Goal: Obtain resource: Download file/media

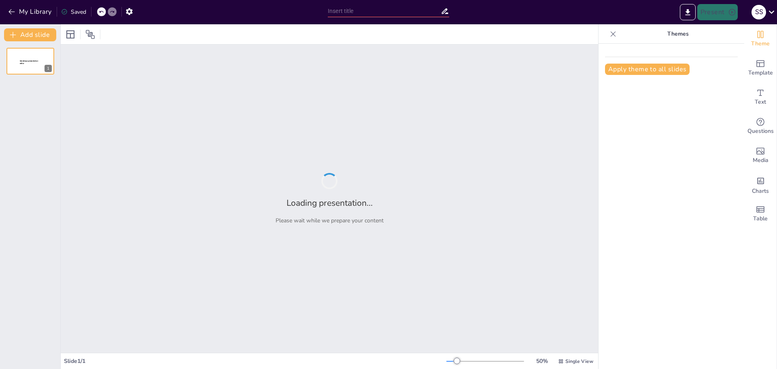
type input "Hidrografía y Biodiversidad: Ecosistemas Acuáticos en Colombia"
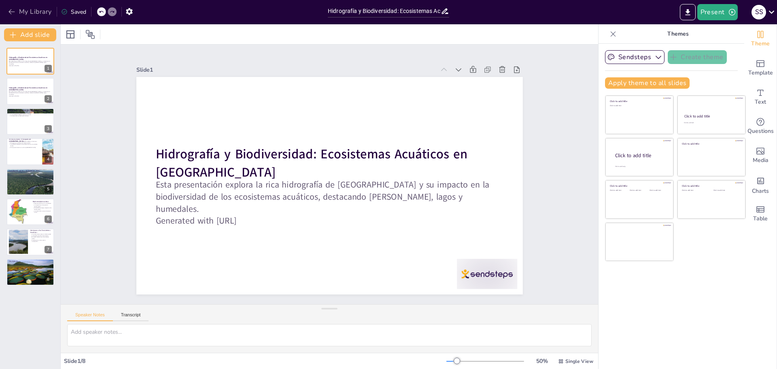
click at [14, 8] on icon "button" at bounding box center [12, 12] width 8 height 8
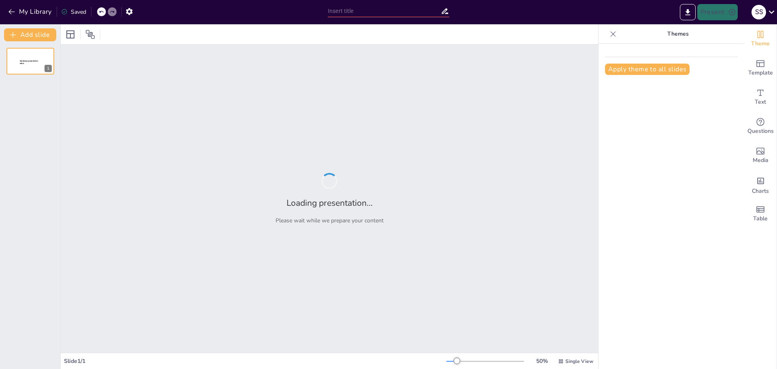
type input "Derechos y Deberes de los Estudiantes: Un Enfoque Integral"
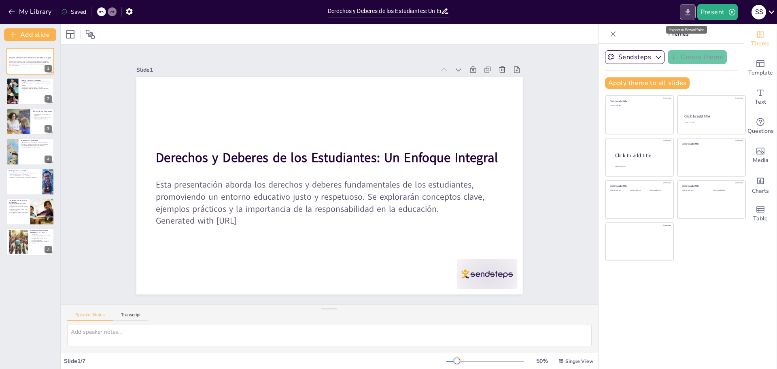
click at [691, 13] on icon "Export to PowerPoint" at bounding box center [687, 12] width 8 height 8
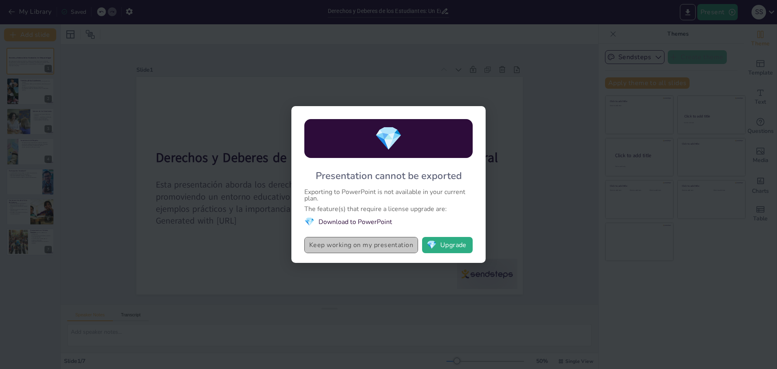
click at [350, 246] on button "Keep working on my presentation" at bounding box center [361, 245] width 114 height 16
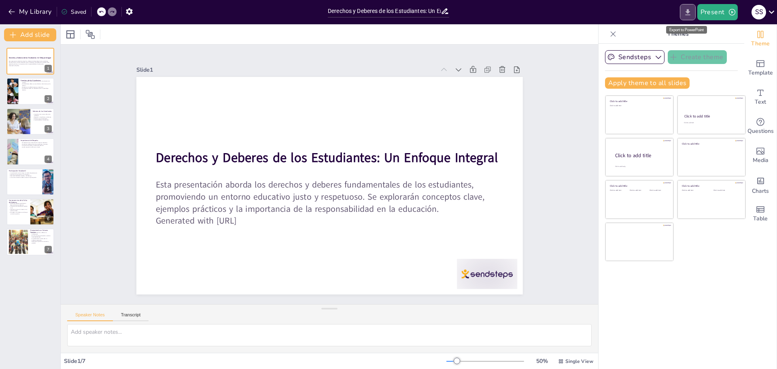
click at [686, 13] on icon "Export to PowerPoint" at bounding box center [687, 12] width 8 height 8
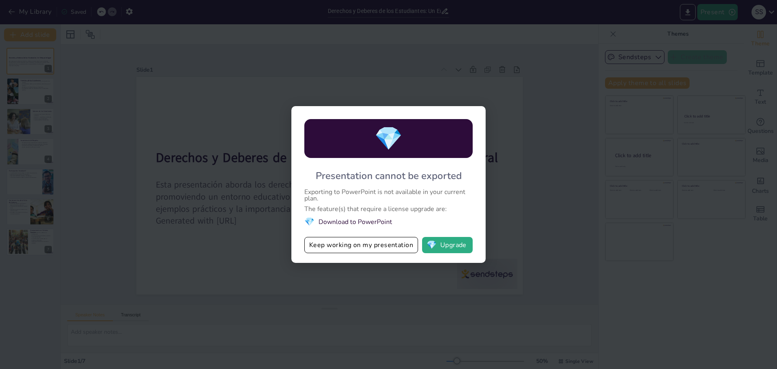
click at [548, 106] on div "💎 Presentation cannot be exported Exporting to PowerPoint is not available in y…" at bounding box center [388, 184] width 777 height 369
click at [398, 241] on button "Keep working on my presentation" at bounding box center [361, 245] width 114 height 16
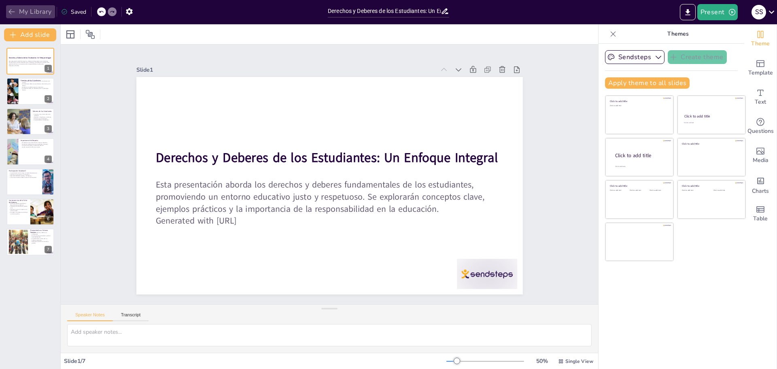
click at [38, 8] on button "My Library" at bounding box center [30, 11] width 49 height 13
